Goal: Check status: Check status

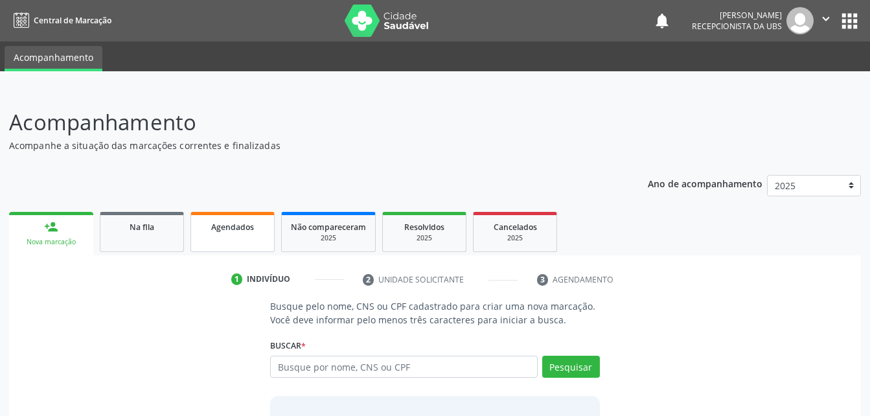
click at [190, 236] on link "Agendados" at bounding box center [232, 232] width 84 height 40
click at [264, 249] on link "Agendados" at bounding box center [232, 232] width 84 height 40
click at [266, 240] on link "Agendados" at bounding box center [232, 232] width 84 height 40
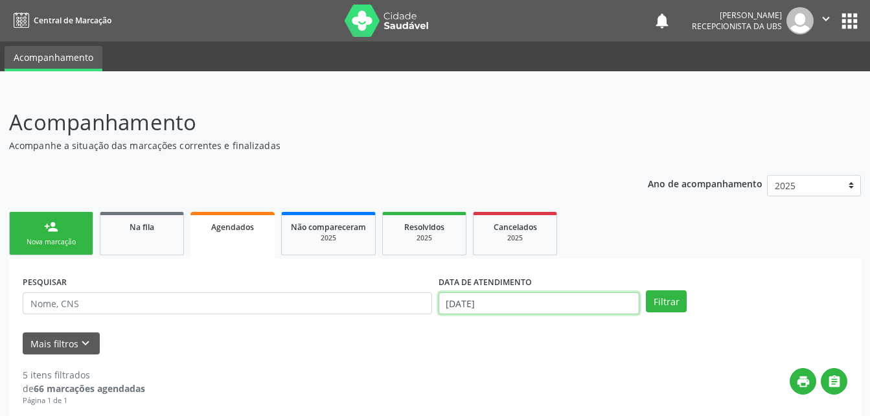
click at [562, 305] on input "[DATE]" at bounding box center [539, 303] width 201 height 22
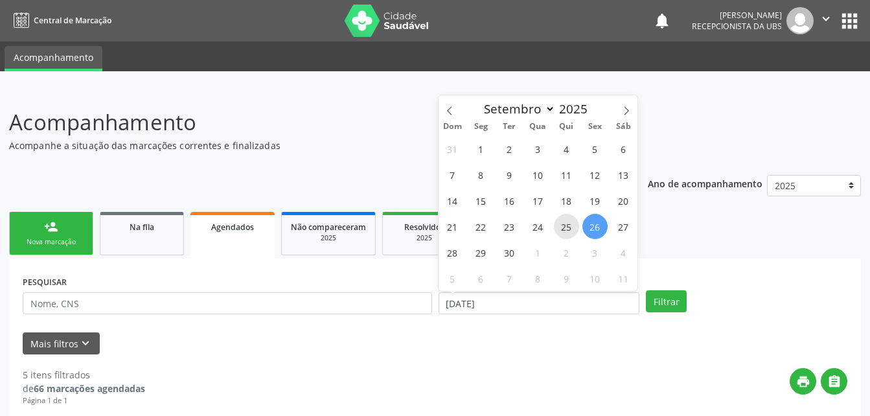
click at [566, 220] on span "25" at bounding box center [566, 226] width 25 height 25
type input "25/09/2025"
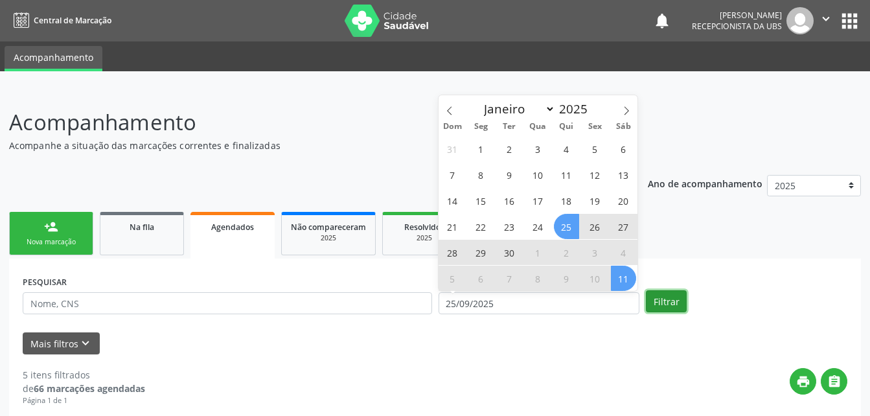
click at [669, 301] on button "Filtrar" at bounding box center [666, 301] width 41 height 22
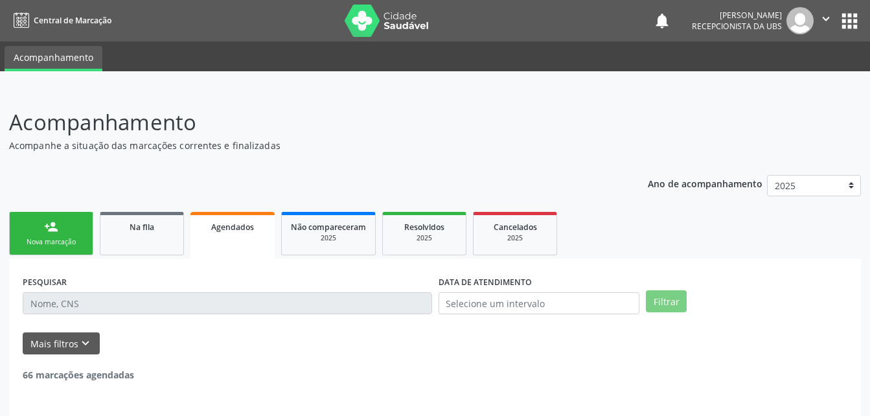
click at [567, 221] on ul "person_add Nova marcação Na fila Agendados Não compareceram 2025 Resolvidos 202…" at bounding box center [435, 234] width 852 height 50
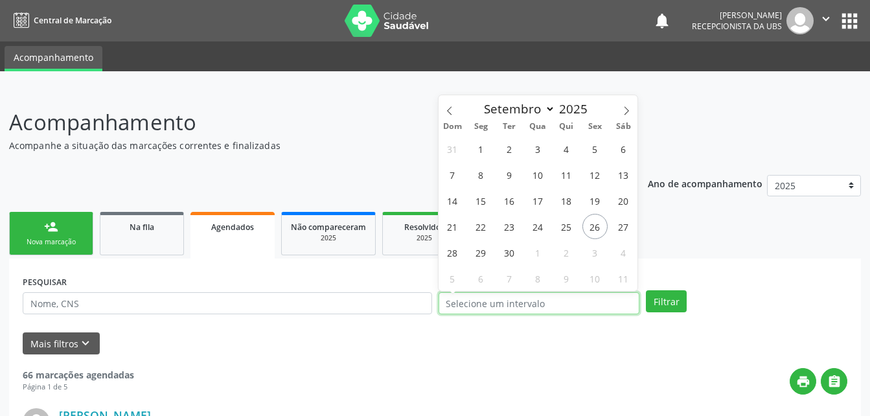
click at [592, 305] on input "text" at bounding box center [539, 303] width 201 height 22
click at [560, 231] on span "25" at bounding box center [566, 226] width 25 height 25
type input "25/09/2025"
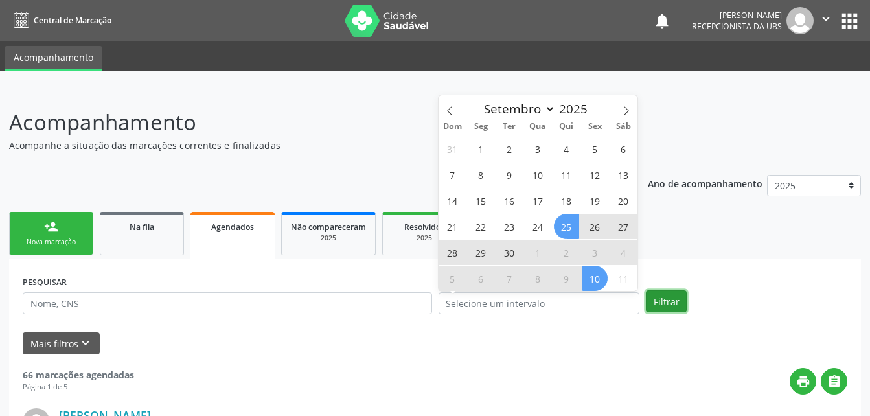
click at [663, 305] on button "Filtrar" at bounding box center [666, 301] width 41 height 22
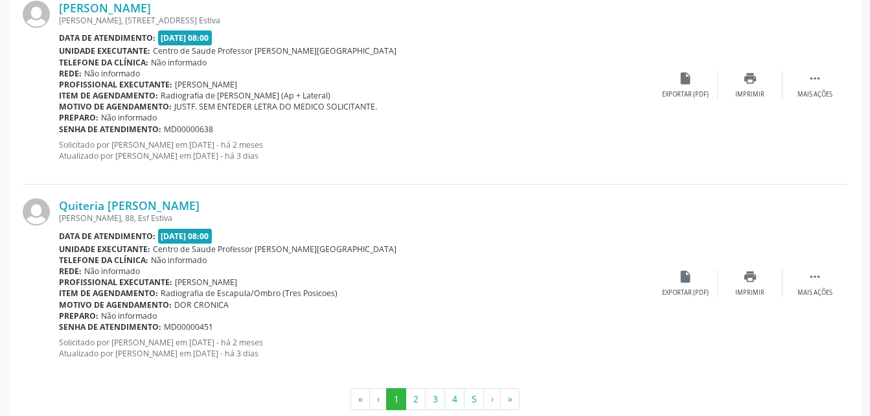
scroll to position [3006, 0]
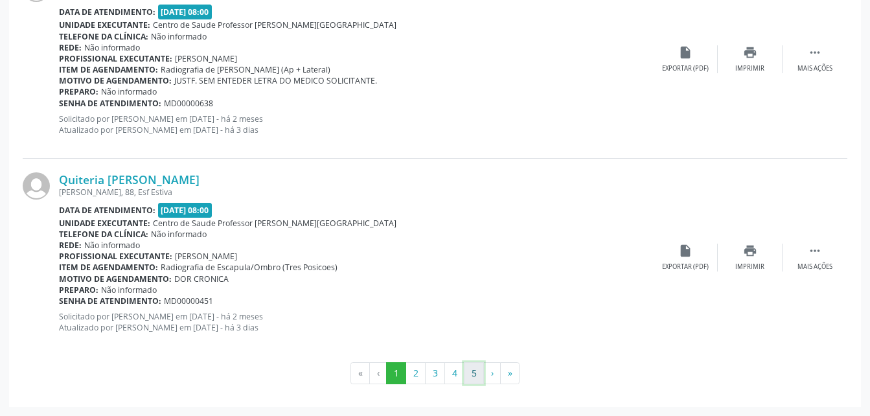
click at [467, 377] on button "5" at bounding box center [474, 373] width 20 height 22
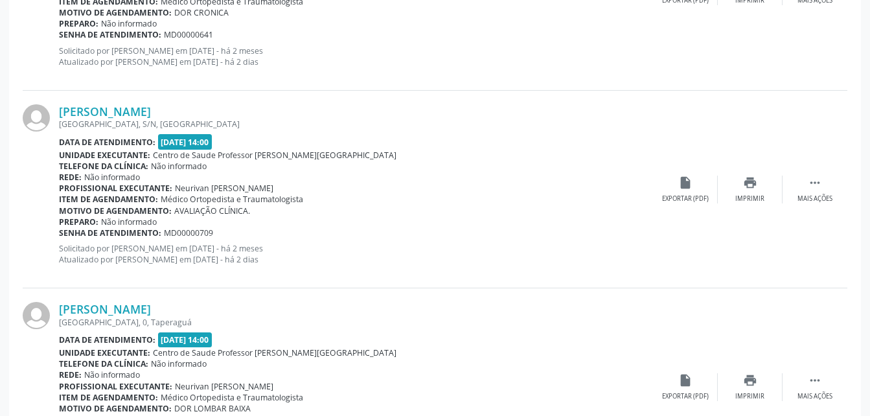
scroll to position [1225, 0]
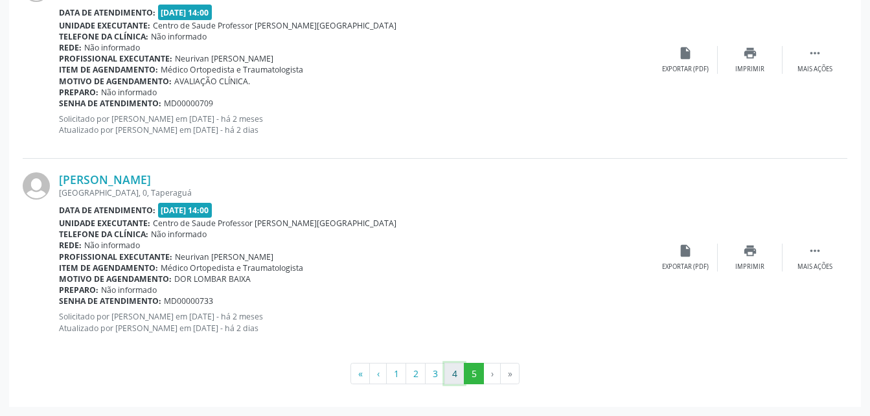
click at [448, 376] on button "4" at bounding box center [454, 374] width 20 height 22
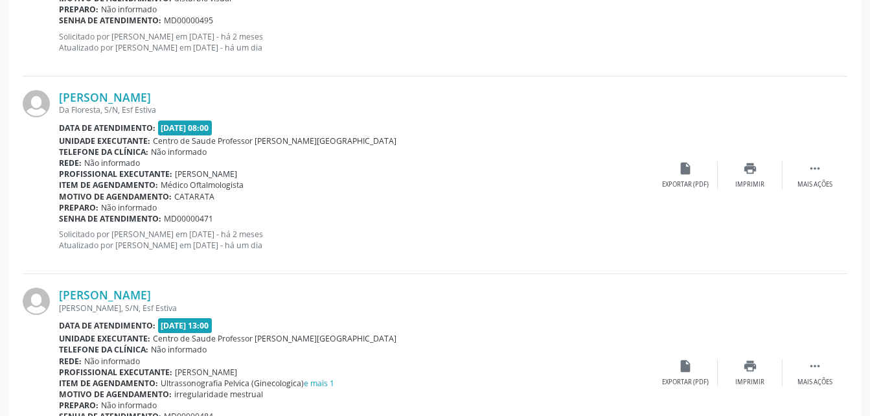
scroll to position [2294, 0]
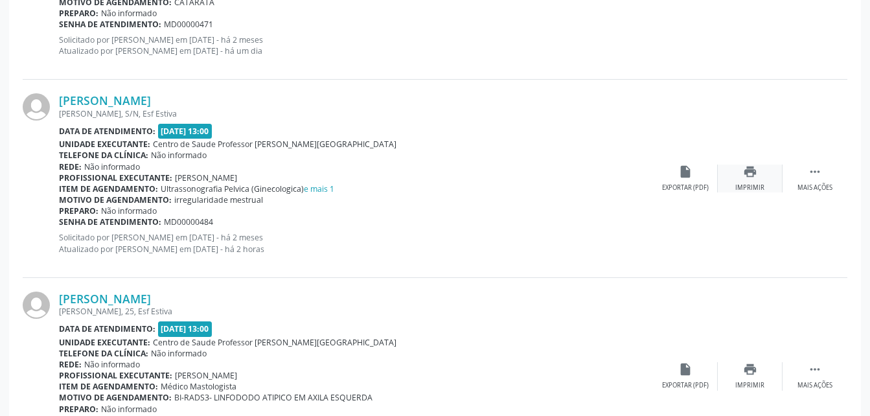
click at [754, 181] on div "print Imprimir" at bounding box center [750, 179] width 65 height 28
click at [763, 181] on div "print Imprimir" at bounding box center [750, 179] width 65 height 28
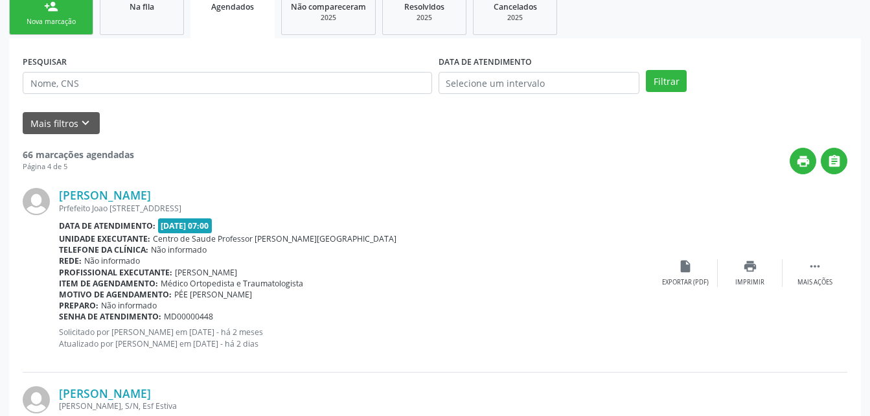
scroll to position [0, 0]
